Goal: Information Seeking & Learning: Find specific page/section

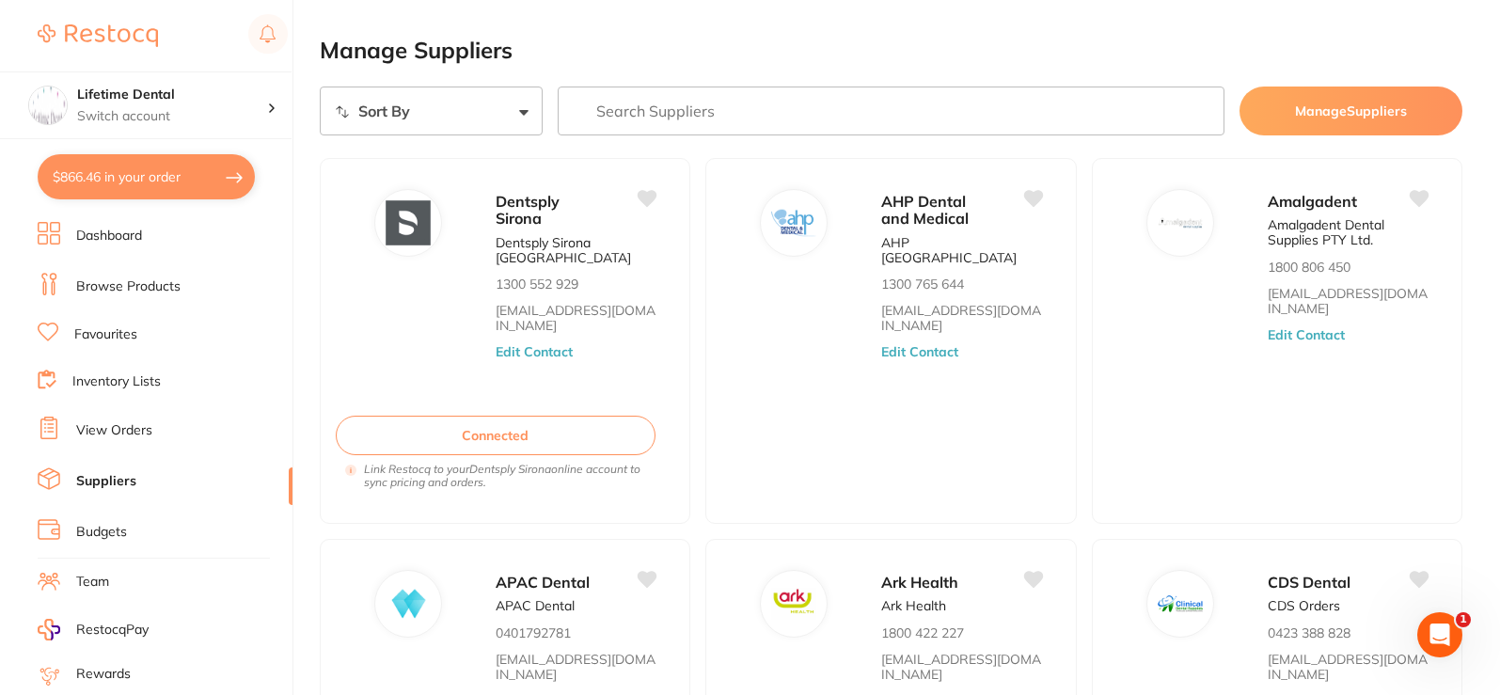
click at [87, 179] on button "$866.46 in your order" at bounding box center [146, 176] width 217 height 45
checkbox input "true"
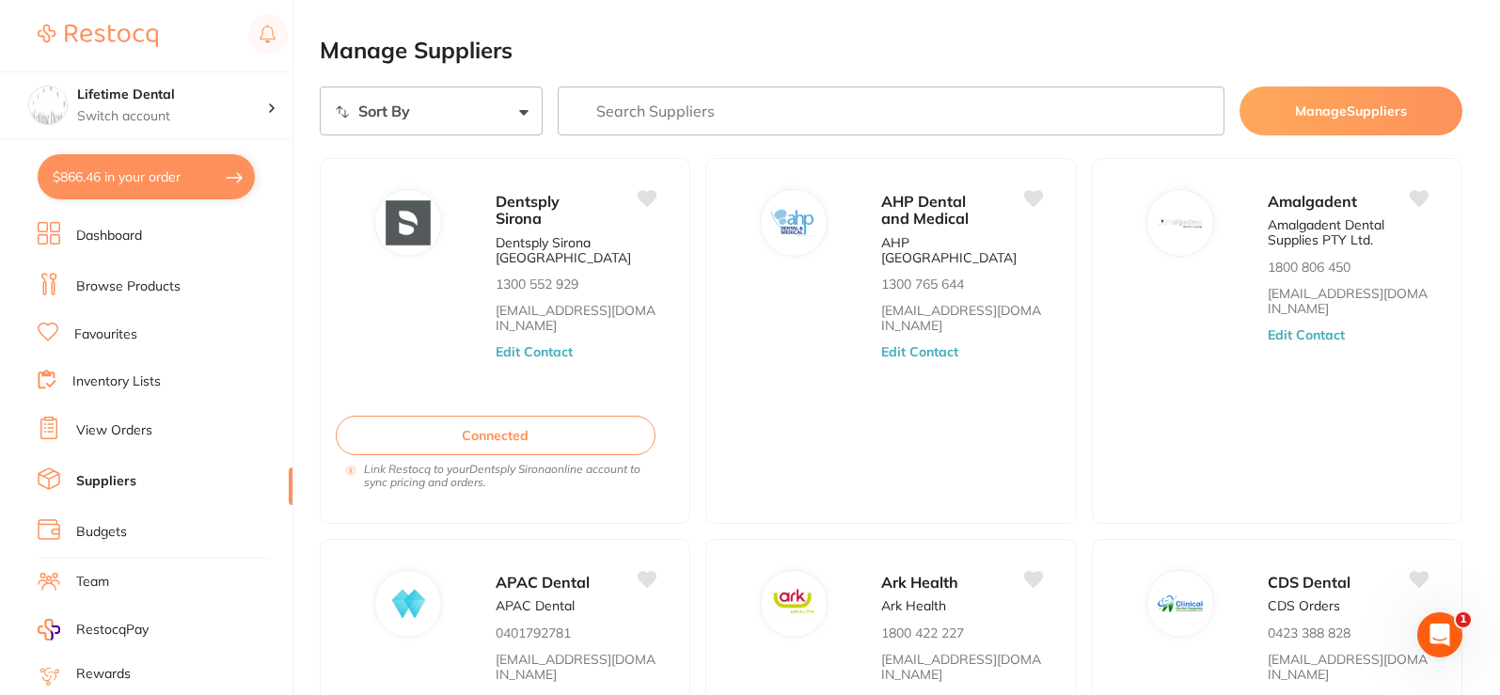
checkbox input "true"
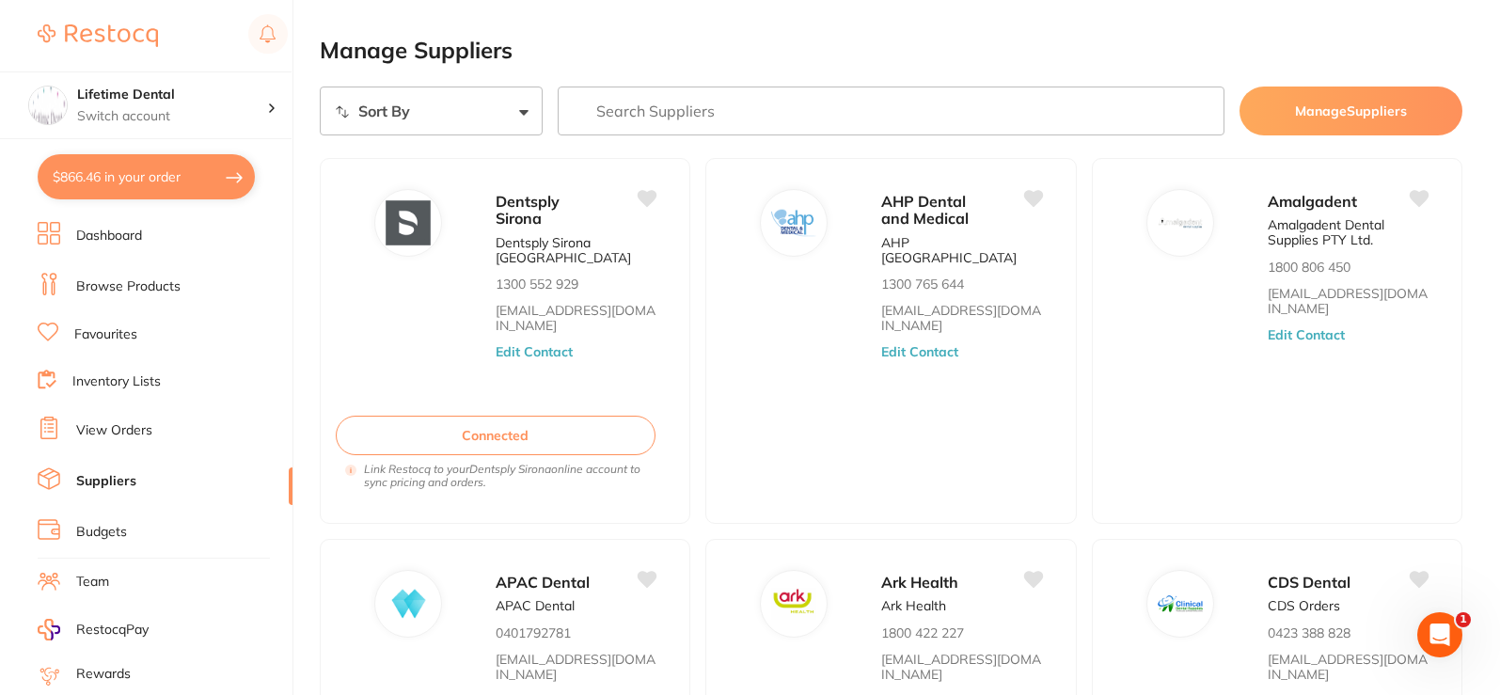
checkbox input "true"
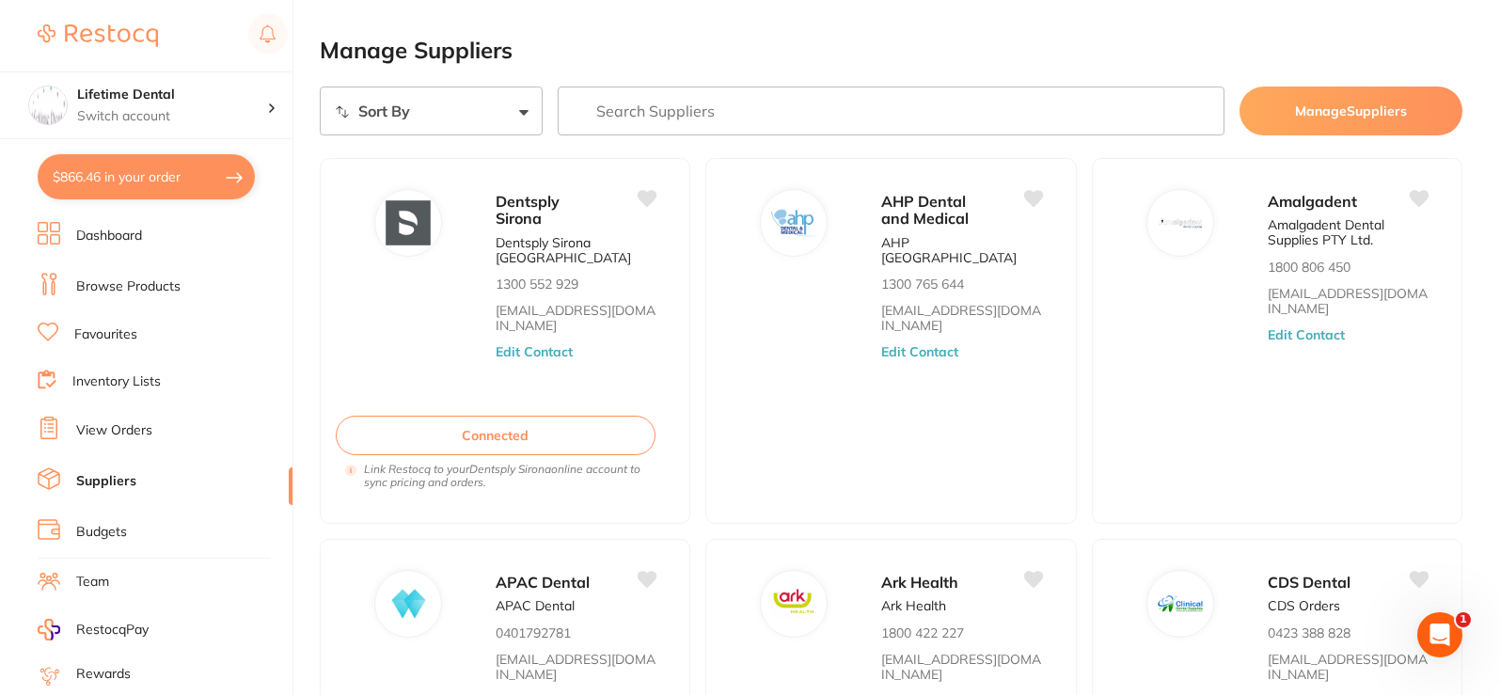
checkbox input "true"
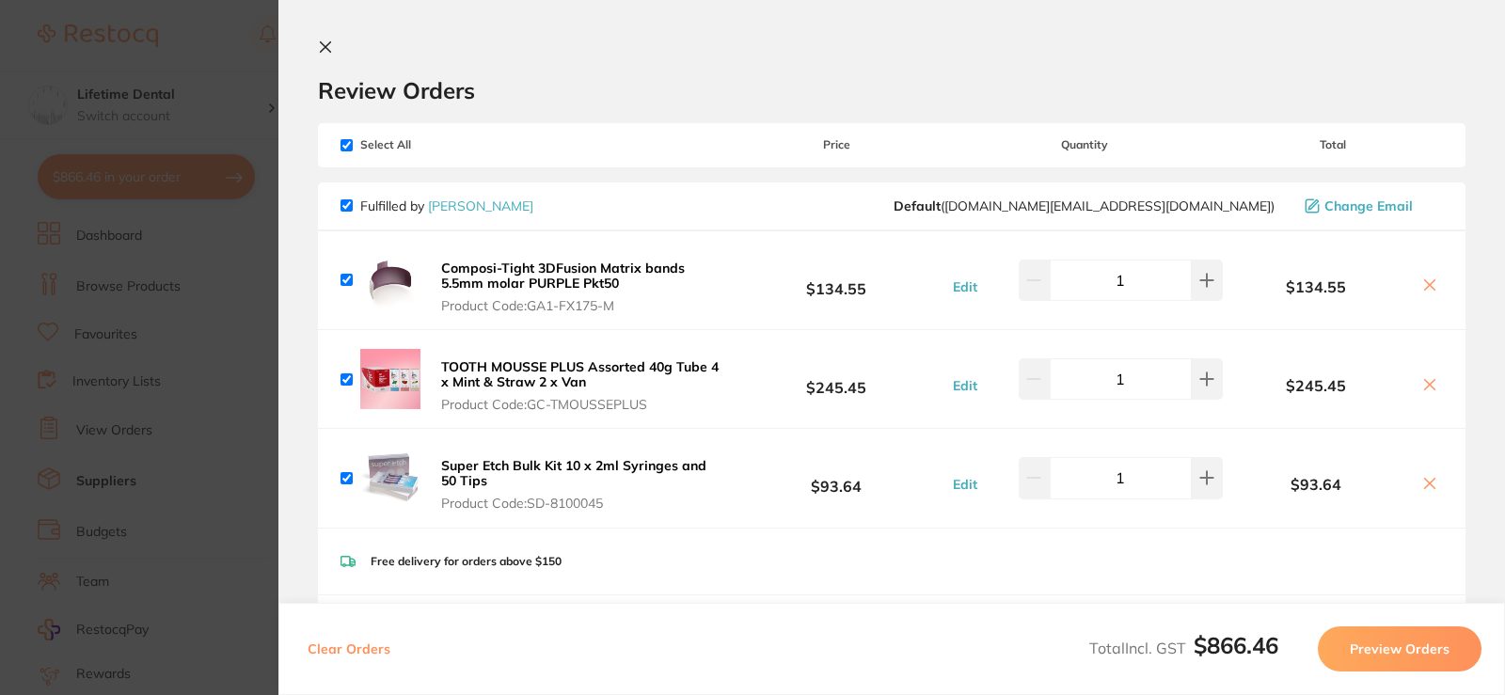
click at [324, 39] on icon at bounding box center [325, 46] width 15 height 15
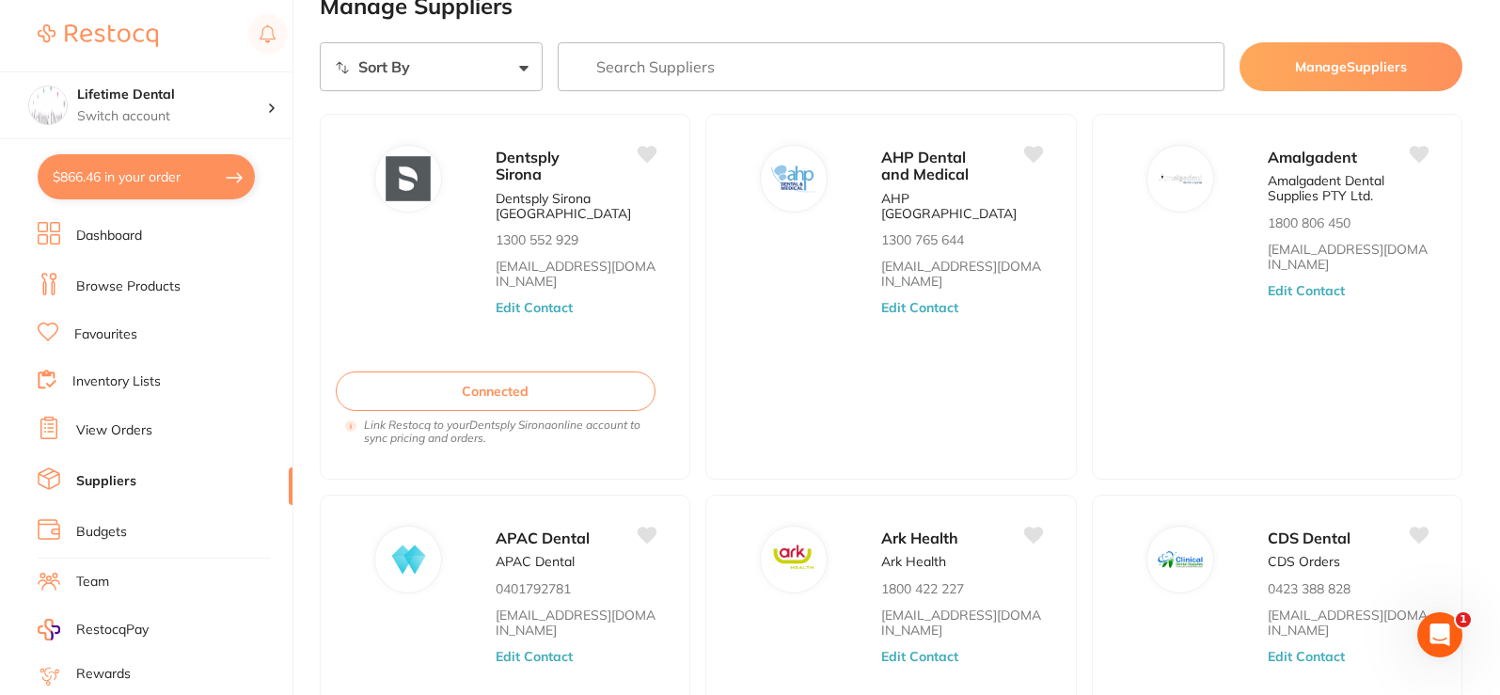
click at [80, 282] on link "Browse Products" at bounding box center [128, 286] width 104 height 19
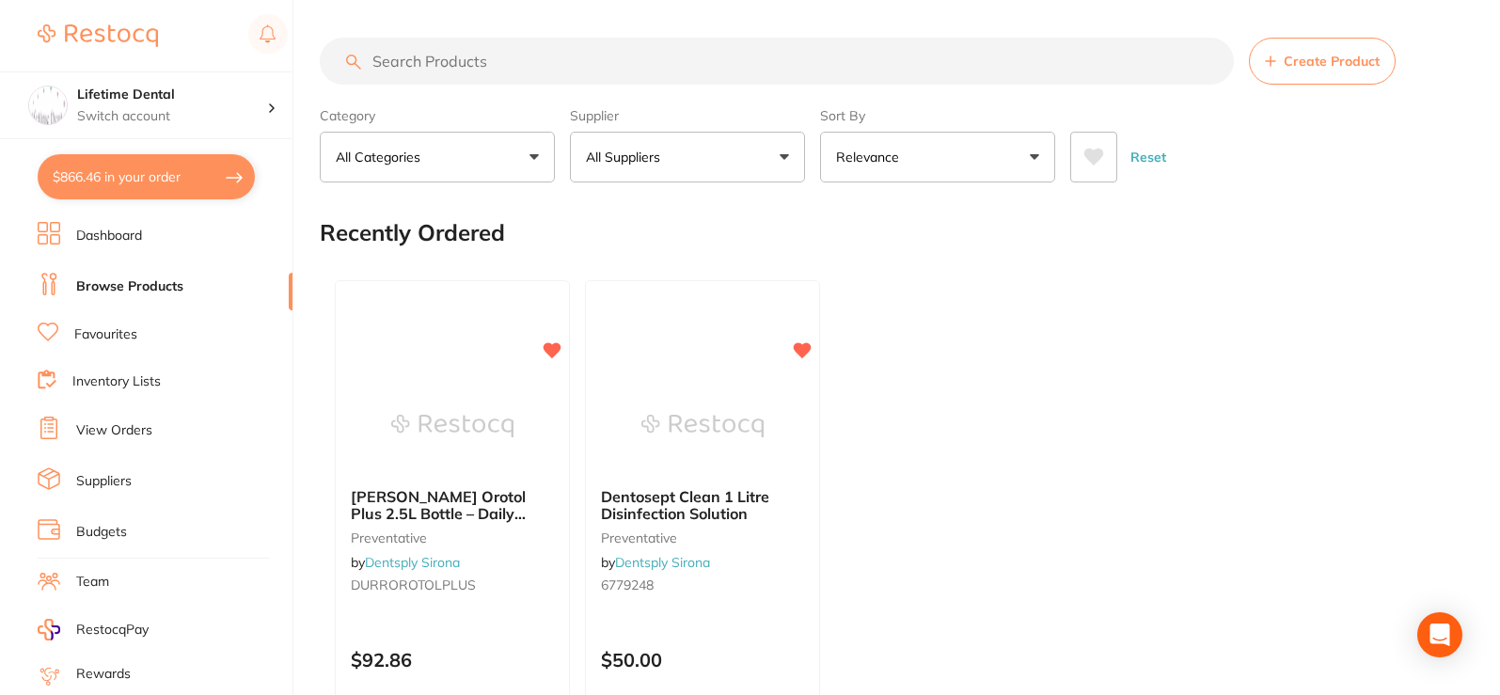
click at [547, 68] on input "search" at bounding box center [777, 61] width 914 height 47
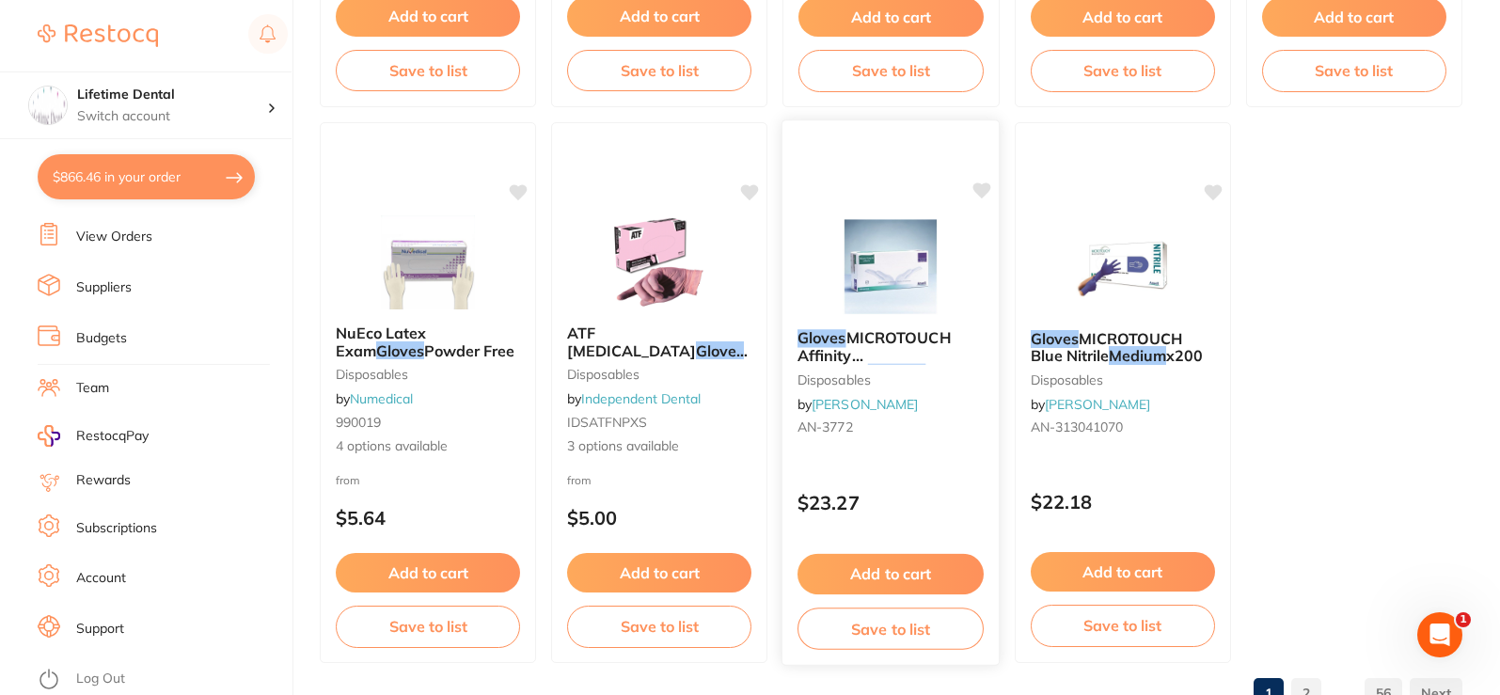
scroll to position [5767, 0]
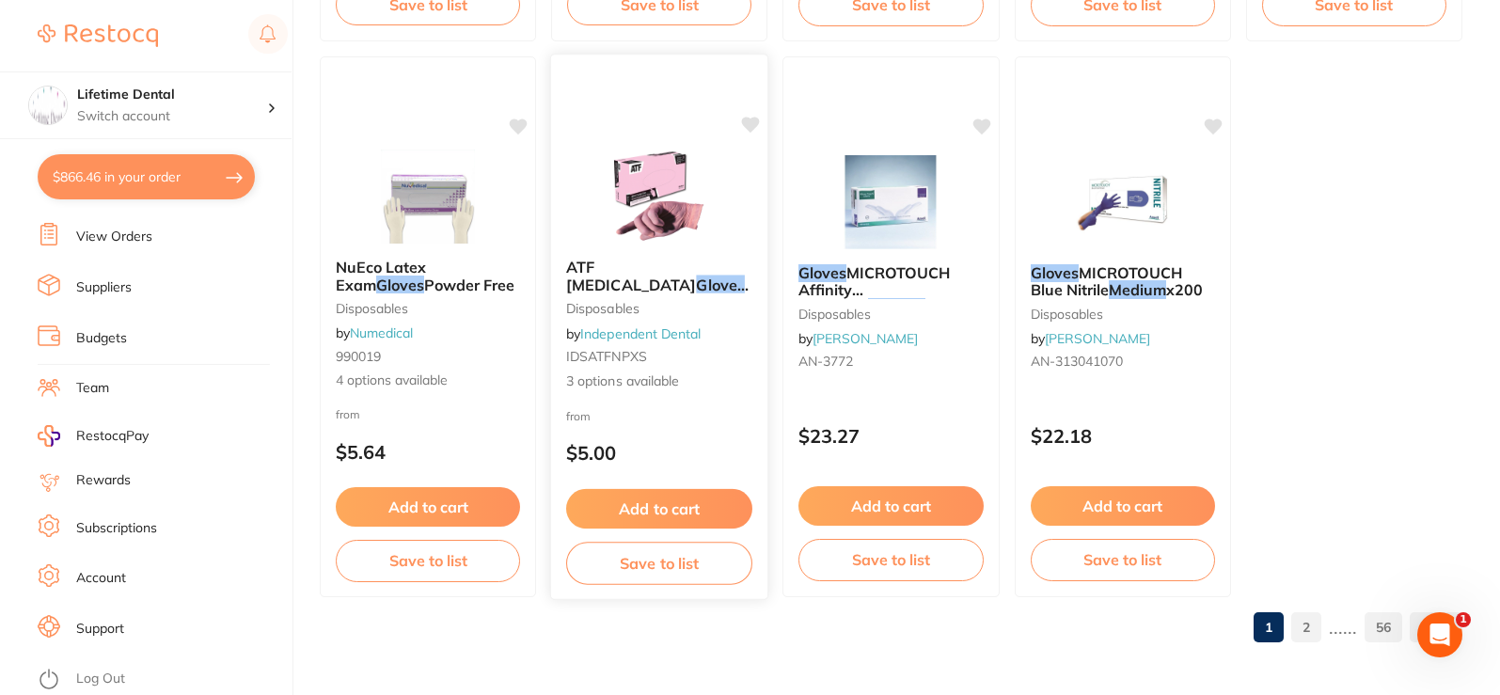
type input "gloves medium"
click at [106, 393] on link "Team" at bounding box center [92, 388] width 33 height 19
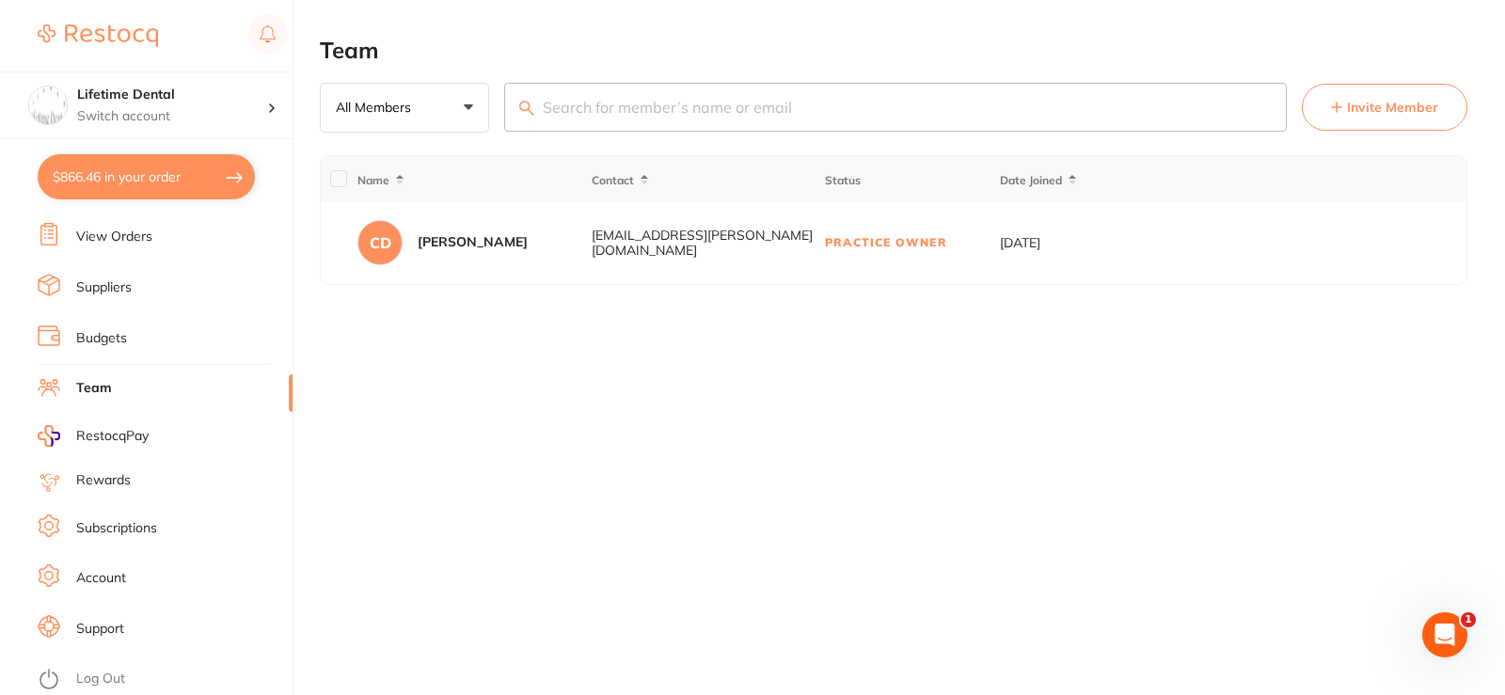
click at [104, 276] on li "Suppliers" at bounding box center [165, 288] width 255 height 28
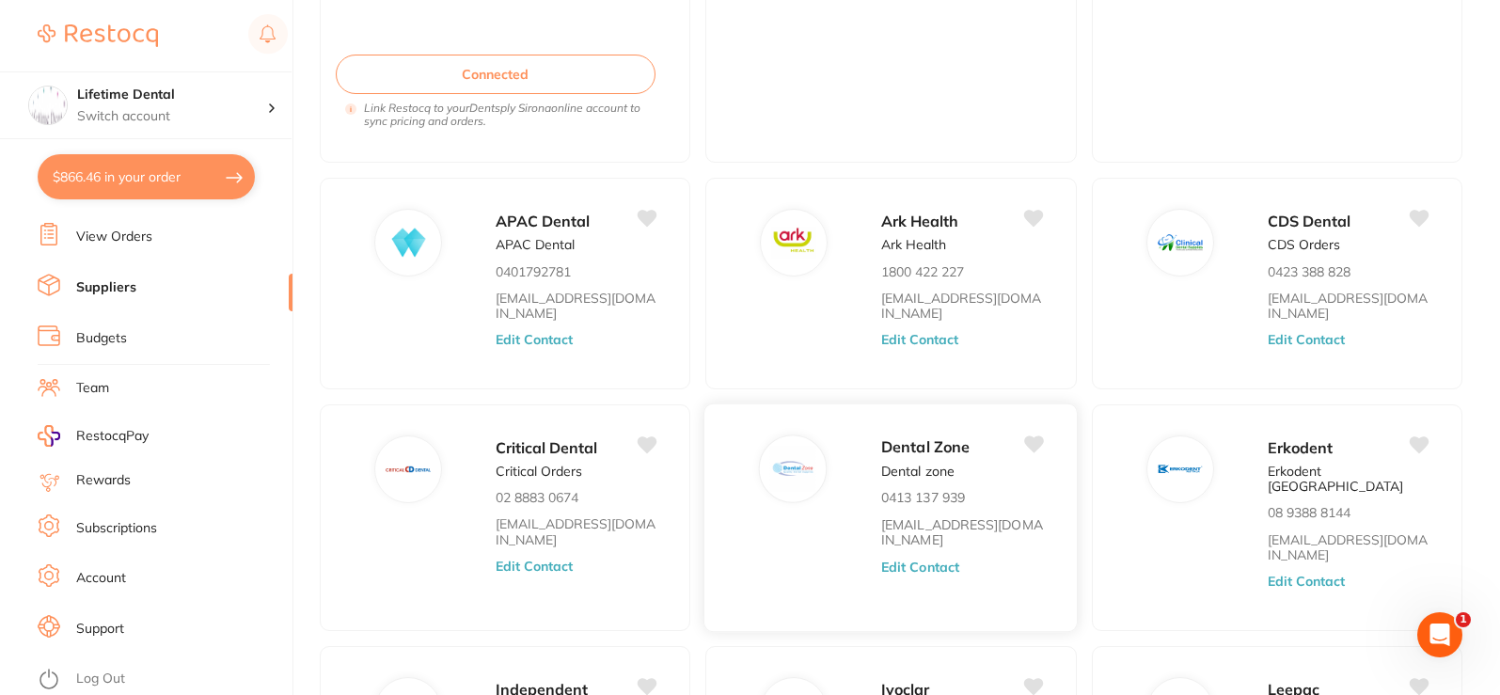
scroll to position [640, 0]
